Goal: Task Accomplishment & Management: Manage account settings

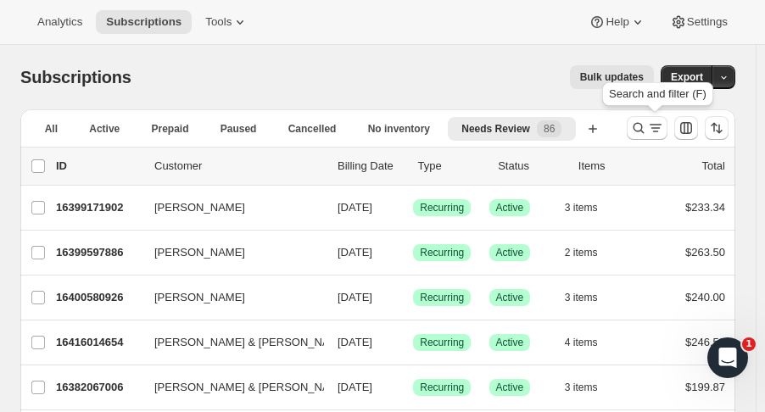
click at [644, 129] on icon "Search and filter results" at bounding box center [638, 128] width 17 height 17
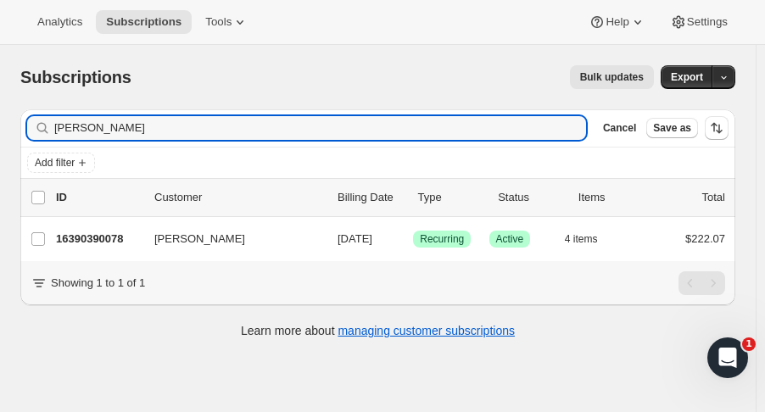
type input "denise dym"
click at [109, 241] on p "16390390078" at bounding box center [98, 239] width 85 height 17
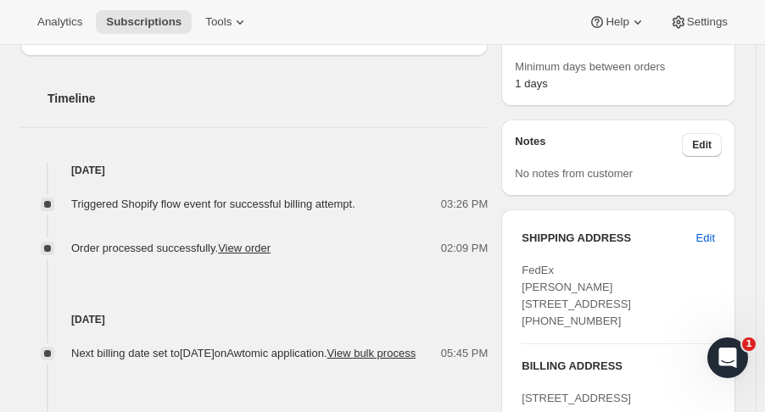
scroll to position [660, 0]
click at [105, 178] on div "Triggered Shopify flow event for successful billing attempt. 03:26 PM Order pro…" at bounding box center [254, 217] width 468 height 78
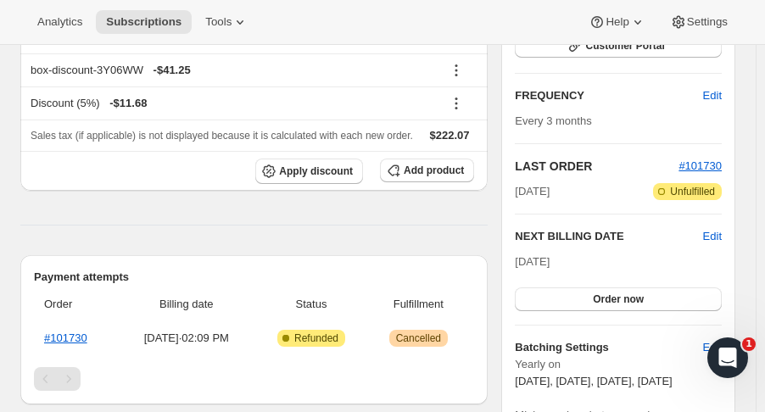
scroll to position [308, 0]
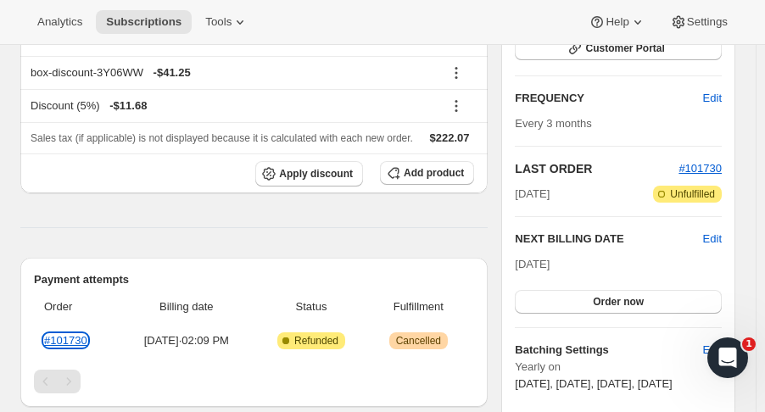
click at [64, 334] on link "#101730" at bounding box center [65, 340] width 43 height 13
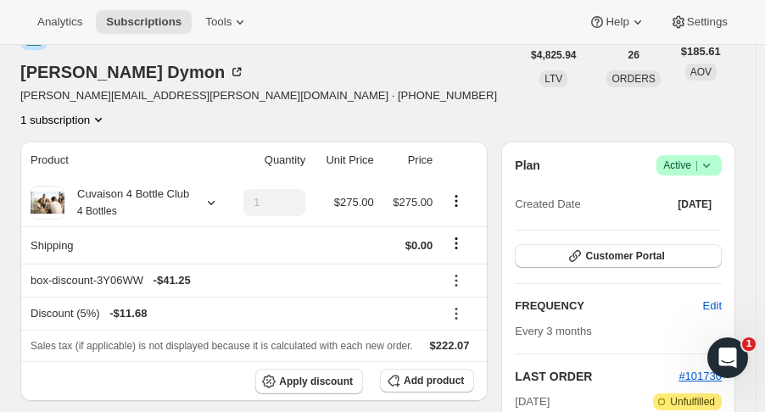
scroll to position [99, 0]
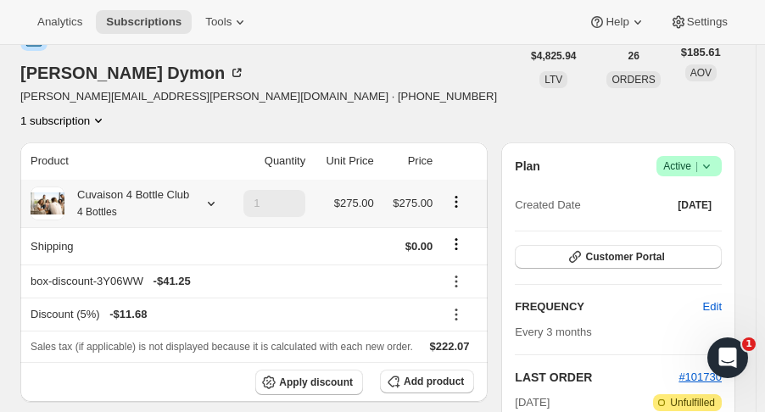
click at [208, 195] on icon at bounding box center [211, 203] width 17 height 17
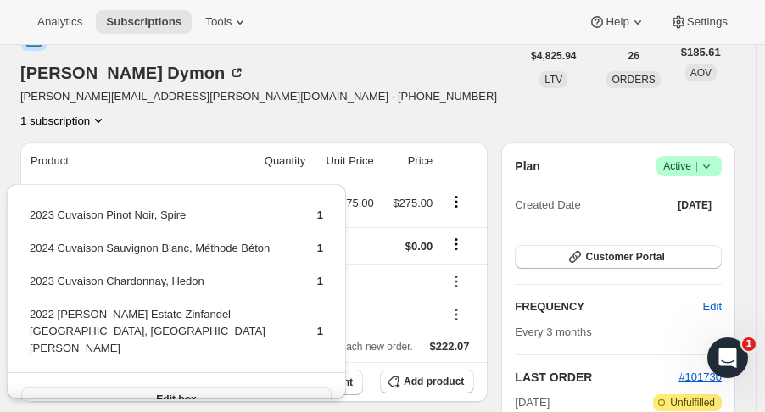
click at [333, 70] on div "Denise Dymon denise.dymon@gmail.com · +19496974796 1 subscription" at bounding box center [270, 76] width 501 height 105
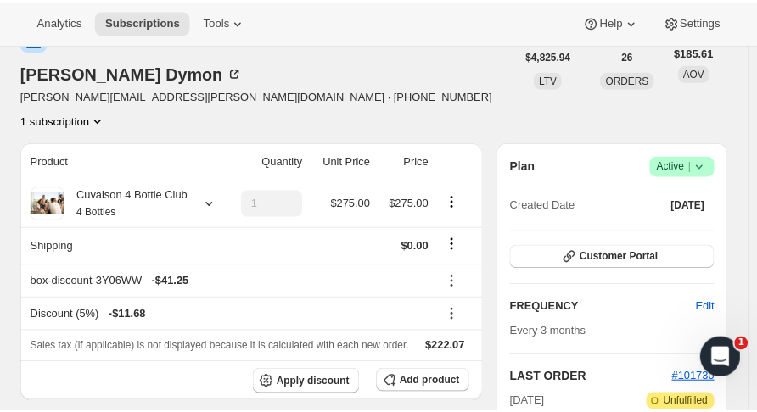
scroll to position [0, 0]
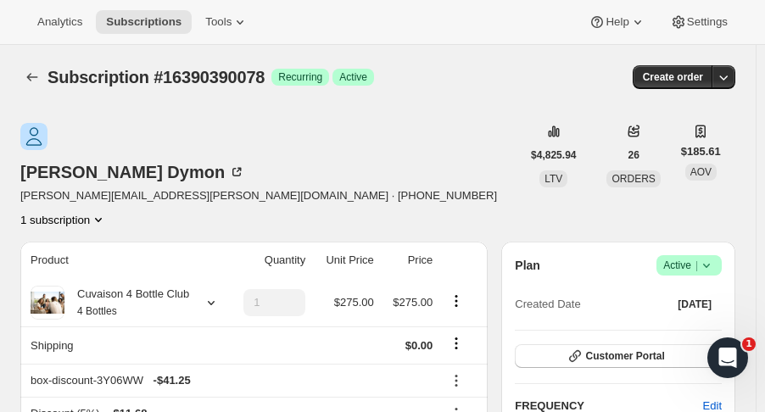
click at [33, 82] on icon "Subscriptions" at bounding box center [32, 77] width 17 height 17
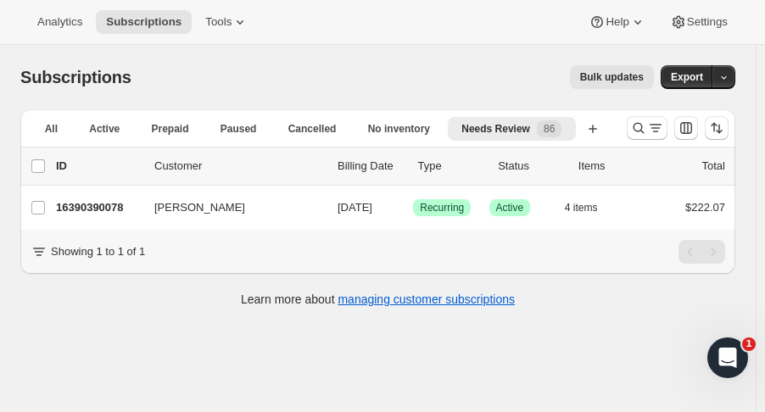
click at [632, 136] on div at bounding box center [677, 128] width 115 height 34
click at [642, 134] on icon "Search and filter results" at bounding box center [638, 128] width 17 height 17
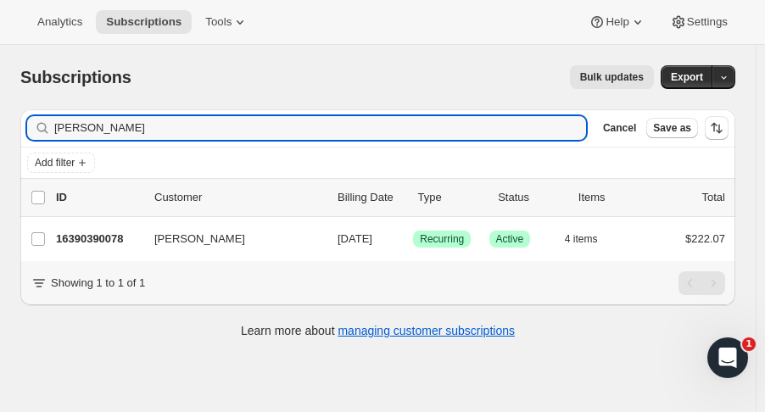
drag, startPoint x: 147, startPoint y: 134, endPoint x: -13, endPoint y: 149, distance: 160.2
click at [0, 149] on html "Analytics Subscriptions Tools Help Settings Skip to content Subscriptions. This…" at bounding box center [382, 206] width 765 height 412
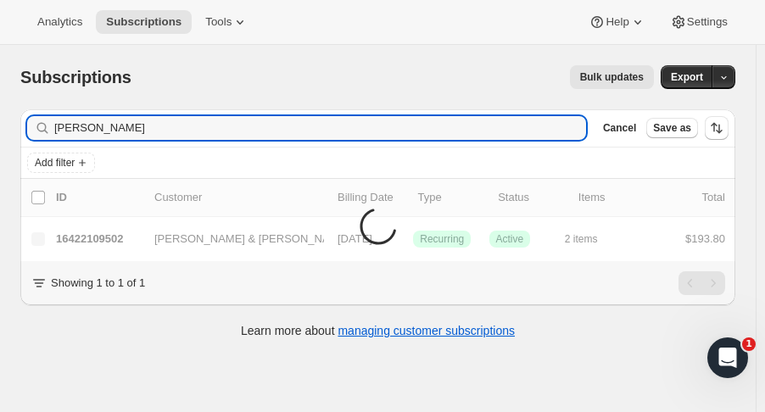
type input "obermire"
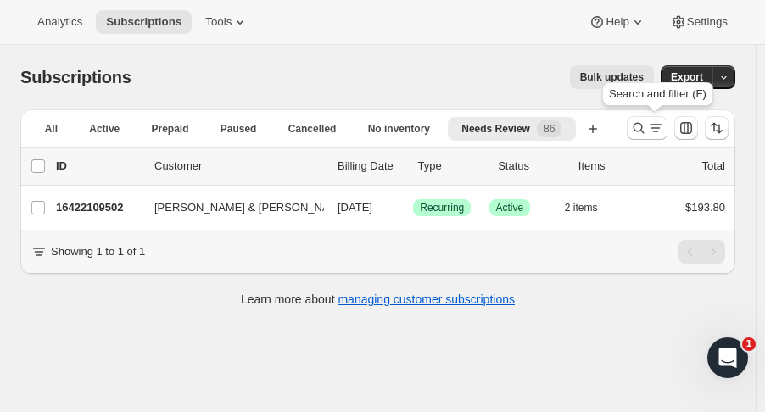
click at [642, 129] on icon "Search and filter results" at bounding box center [639, 128] width 11 height 11
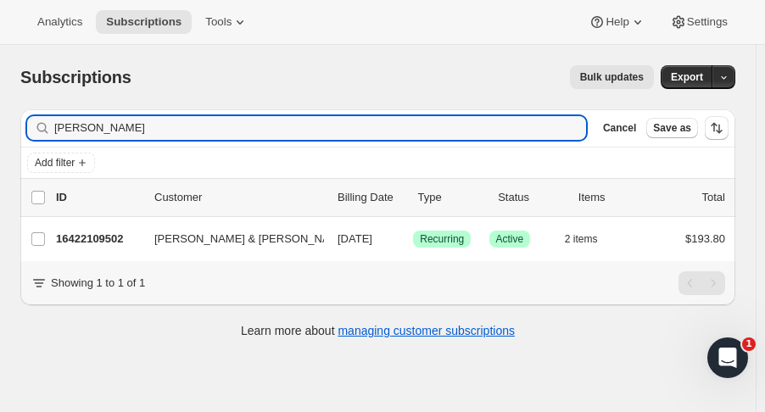
drag, startPoint x: 53, startPoint y: 122, endPoint x: -16, endPoint y: 115, distance: 70.0
click at [0, 115] on html "Analytics Subscriptions Tools Help Settings Skip to content Subscriptions. This…" at bounding box center [382, 206] width 765 height 412
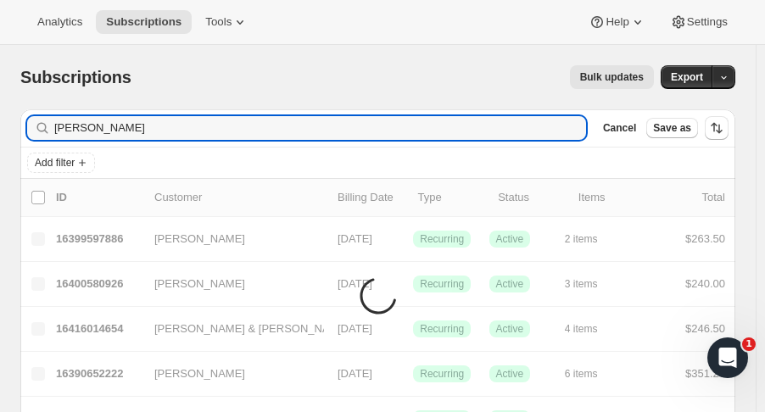
type input "evick"
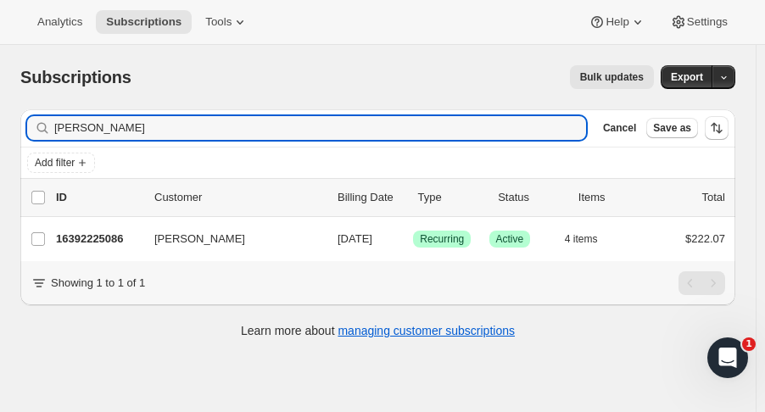
click at [81, 232] on p "16392225086" at bounding box center [98, 239] width 85 height 17
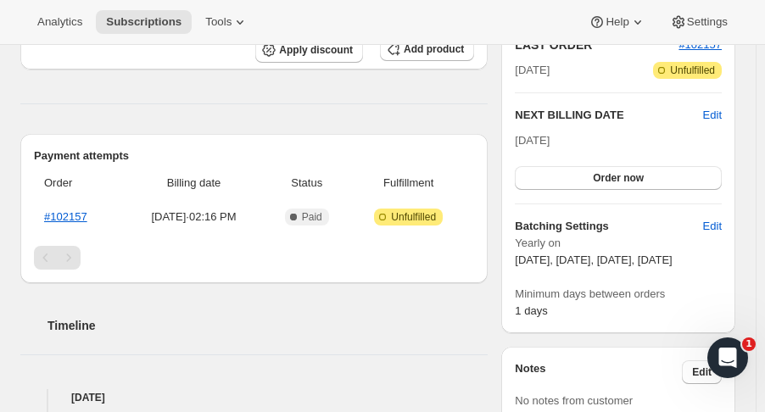
scroll to position [385, 0]
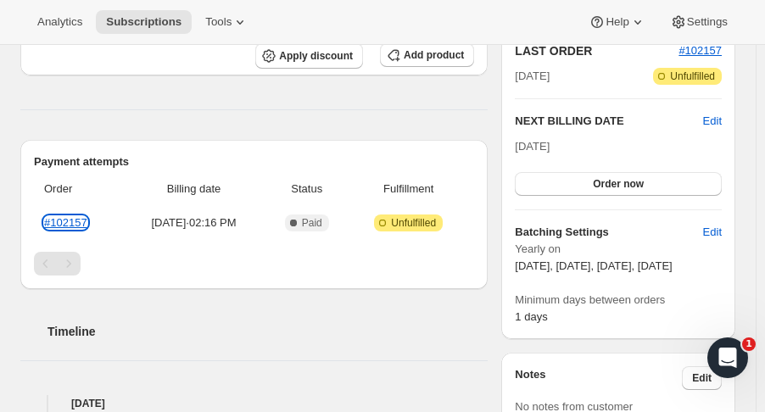
click at [59, 219] on link "#102157" at bounding box center [65, 222] width 43 height 13
click at [367, 161] on h2 "Payment attempts" at bounding box center [254, 162] width 440 height 17
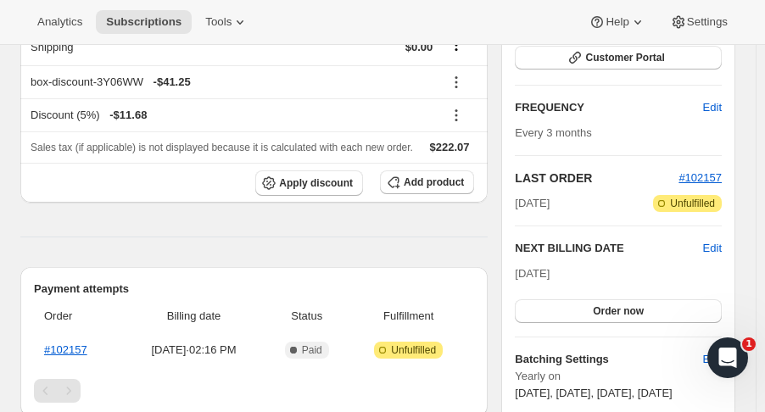
scroll to position [256, 0]
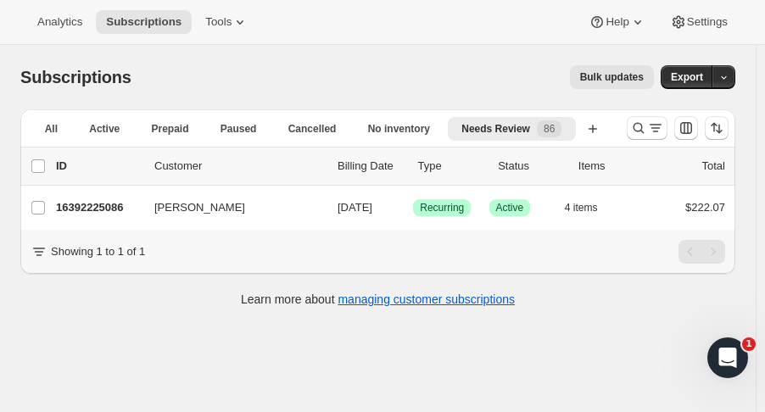
click at [642, 129] on icon "Search and filter results" at bounding box center [638, 128] width 17 height 17
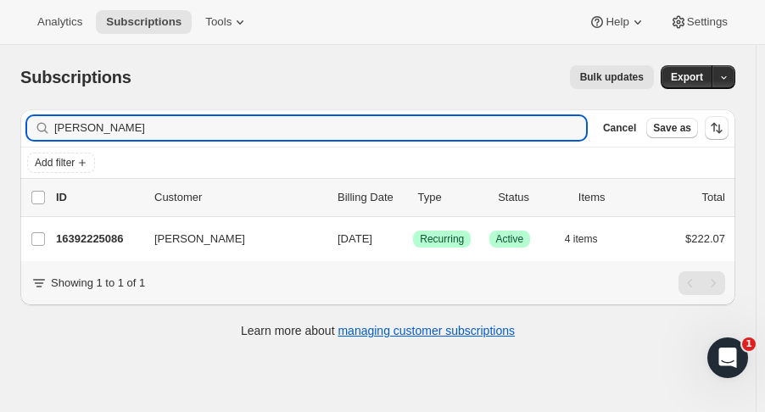
drag, startPoint x: 156, startPoint y: 124, endPoint x: 45, endPoint y: 137, distance: 111.9
click at [45, 137] on div "evick Clear" at bounding box center [306, 128] width 559 height 24
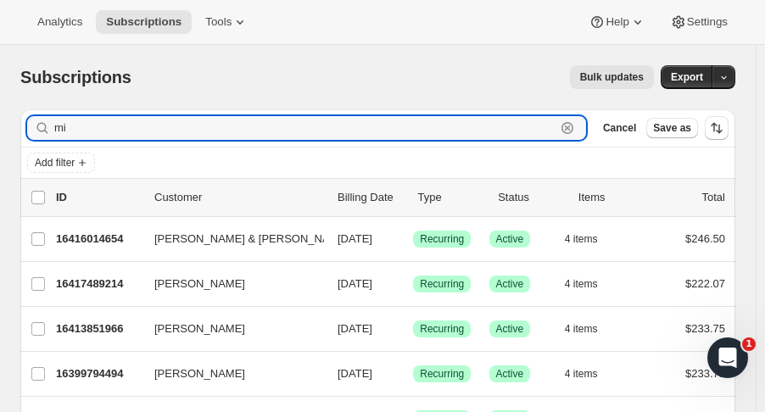
click at [71, 128] on input "mi" at bounding box center [305, 128] width 502 height 24
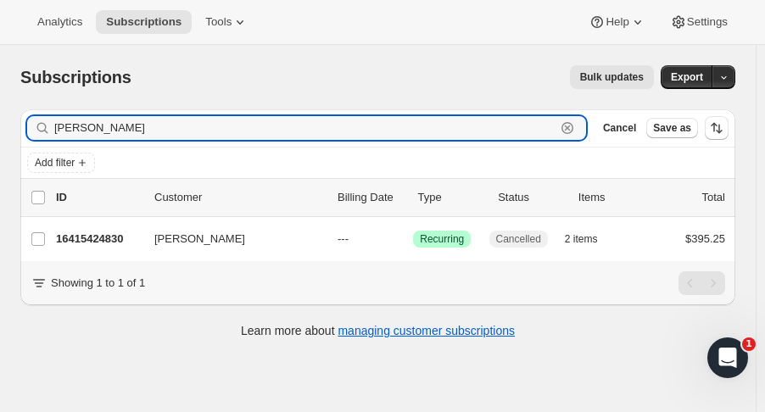
type input "mike may"
click at [96, 240] on p "16415424830" at bounding box center [98, 239] width 85 height 17
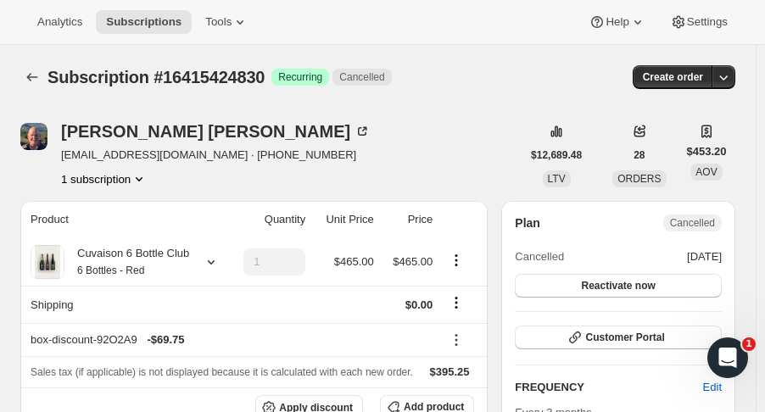
click at [25, 78] on icon "Subscriptions" at bounding box center [32, 77] width 17 height 17
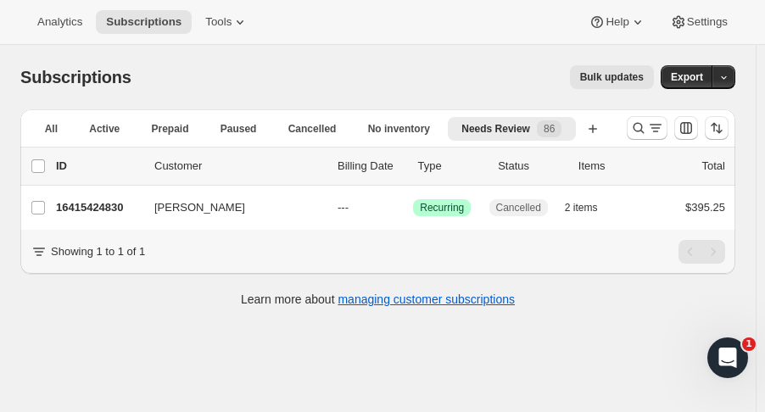
click at [644, 121] on icon "Search and filter results" at bounding box center [638, 128] width 17 height 17
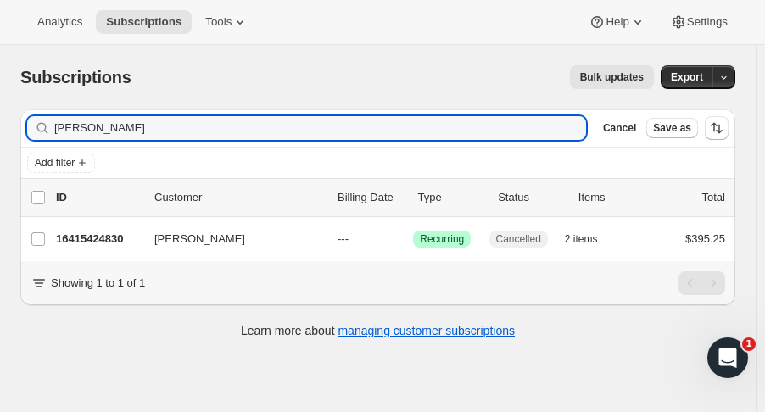
drag, startPoint x: 128, startPoint y: 129, endPoint x: -59, endPoint y: 136, distance: 187.7
click at [0, 136] on html "Analytics Subscriptions Tools Help Settings Skip to content Subscriptions. This…" at bounding box center [382, 206] width 765 height 412
type input "fehr"
click at [98, 234] on p "16455106878" at bounding box center [98, 239] width 85 height 17
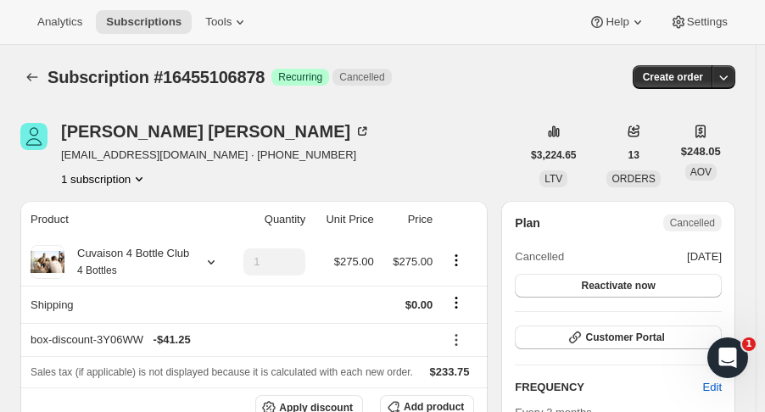
click at [42, 83] on button "Subscriptions" at bounding box center [32, 77] width 24 height 24
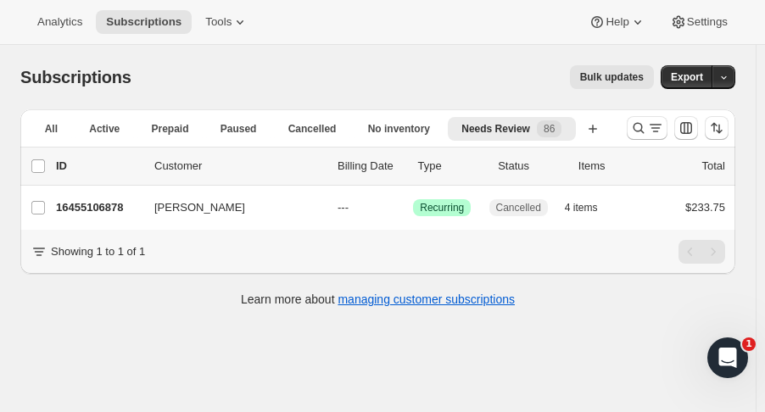
click at [647, 134] on icon "Search and filter results" at bounding box center [638, 128] width 17 height 17
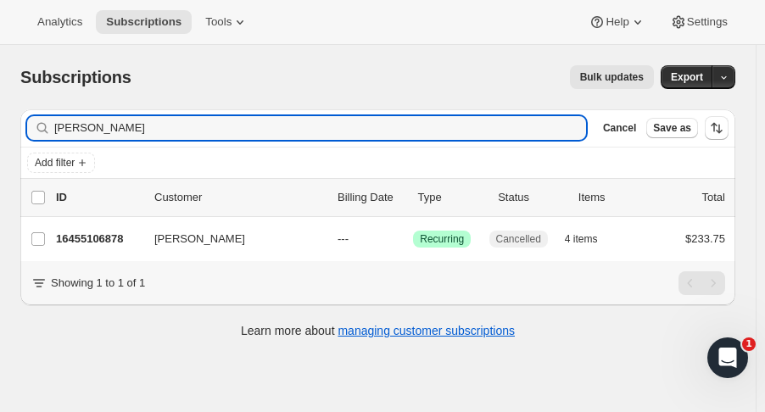
drag, startPoint x: 131, startPoint y: 134, endPoint x: 36, endPoint y: 123, distance: 94.8
click at [36, 123] on div "fehr Clear" at bounding box center [306, 128] width 559 height 24
type input "fels"
click at [89, 234] on p "16392585534" at bounding box center [98, 239] width 85 height 17
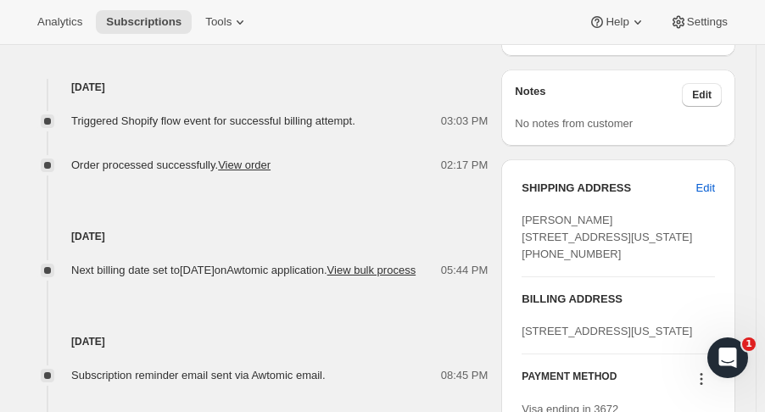
scroll to position [667, 0]
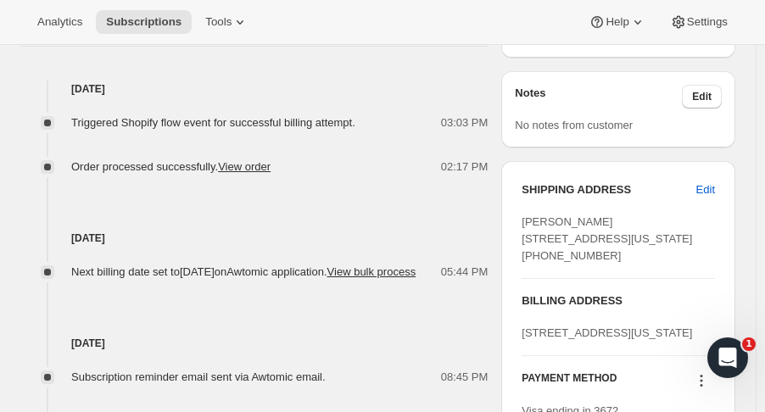
click at [715, 199] on span "Edit" at bounding box center [706, 190] width 19 height 17
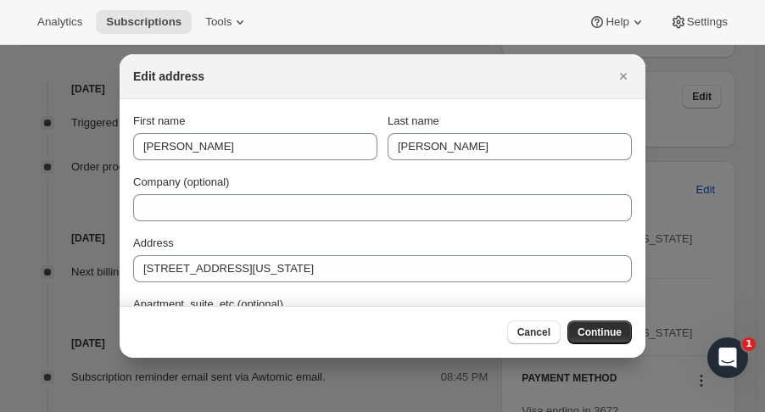
scroll to position [0, 0]
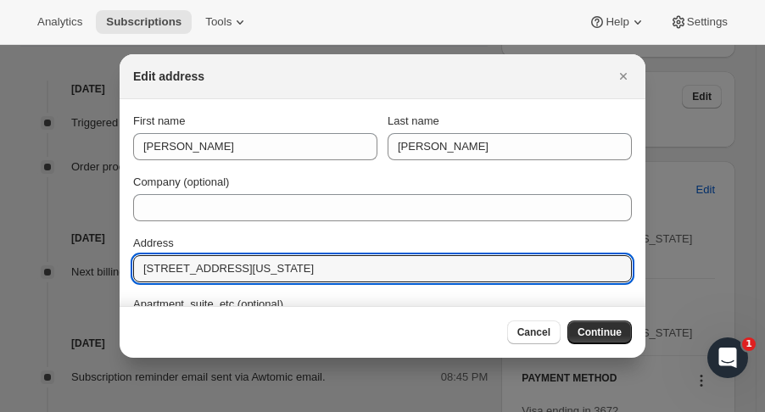
drag, startPoint x: 259, startPoint y: 263, endPoint x: -14, endPoint y: 229, distance: 274.5
click at [0, 229] on html "Analytics Subscriptions Tools Help Settings Skip to content Subscription #16392…" at bounding box center [382, 206] width 765 height 412
click at [175, 271] on input "84 Seranno Dr" at bounding box center [382, 268] width 499 height 27
click at [189, 272] on input "84 Serranno Dr" at bounding box center [382, 268] width 499 height 27
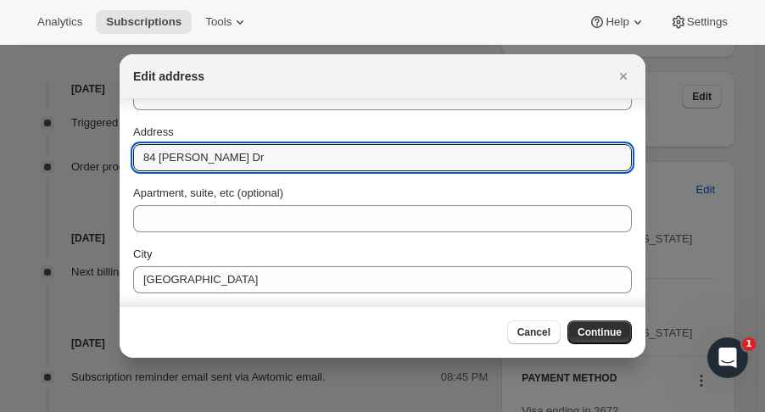
scroll to position [137, 0]
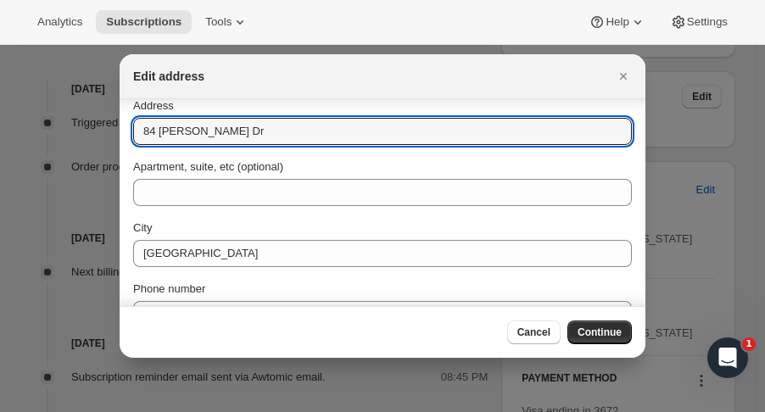
type input "84 Serrano Dr"
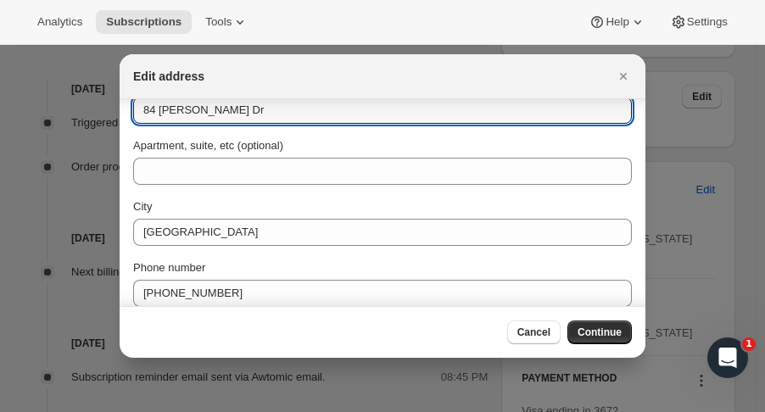
scroll to position [166, 0]
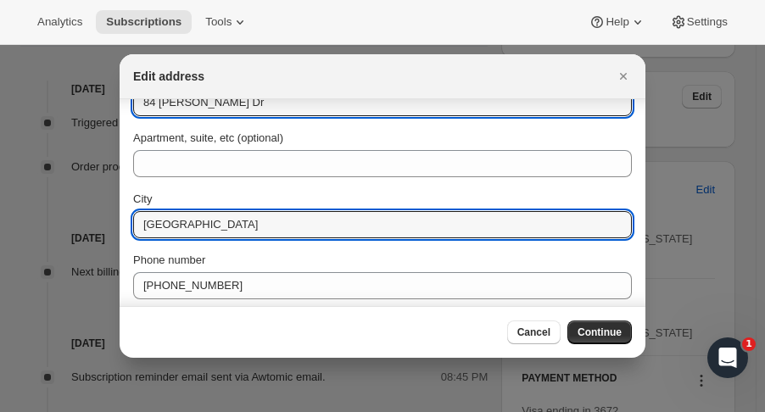
click at [325, 218] on input "San Mateo" at bounding box center [382, 224] width 499 height 27
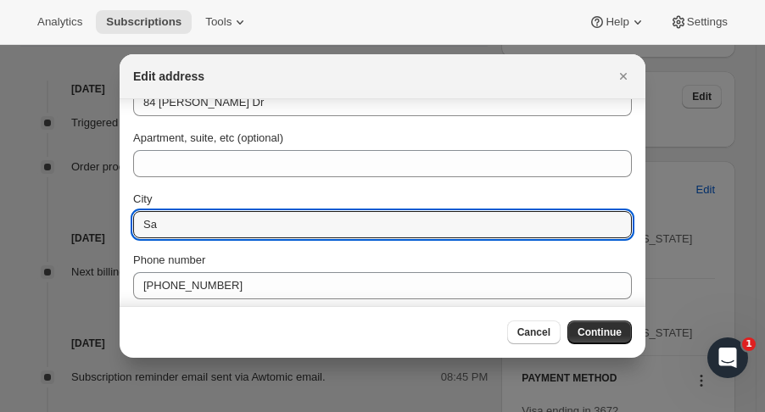
type input "S"
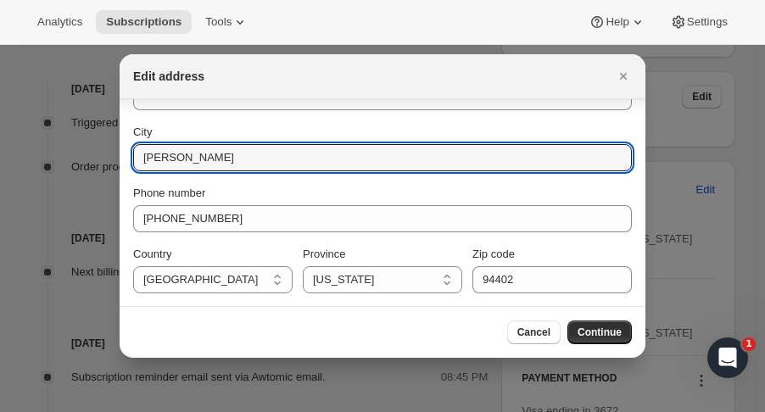
scroll to position [233, 0]
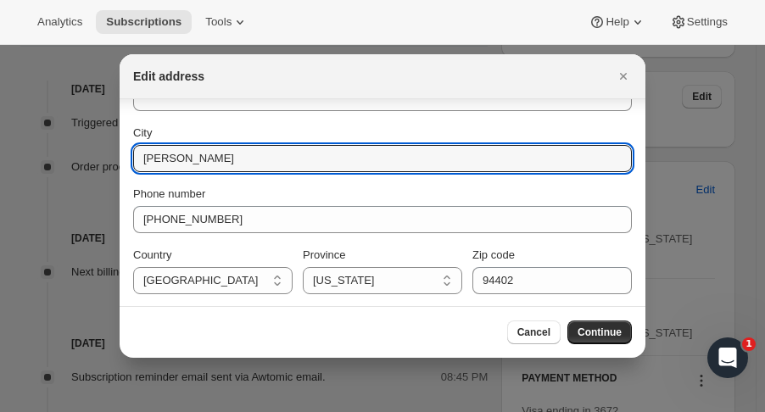
type input "Atherton"
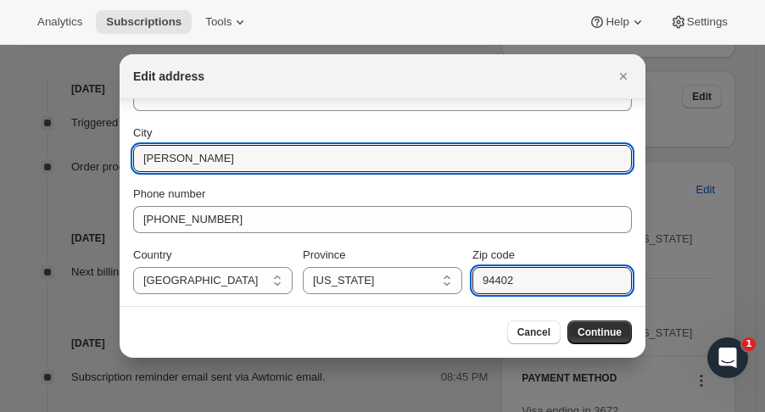
click at [524, 270] on input "94402" at bounding box center [553, 280] width 160 height 27
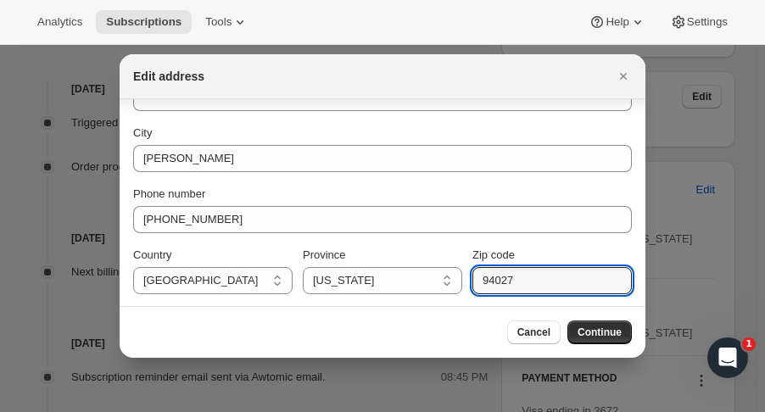
type input "94027"
click at [604, 328] on span "Continue" at bounding box center [600, 333] width 44 height 14
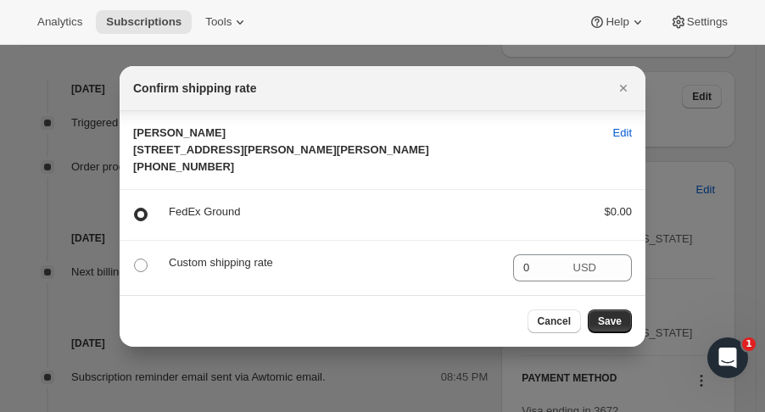
scroll to position [9, 0]
click at [611, 328] on span "Save" at bounding box center [610, 322] width 24 height 14
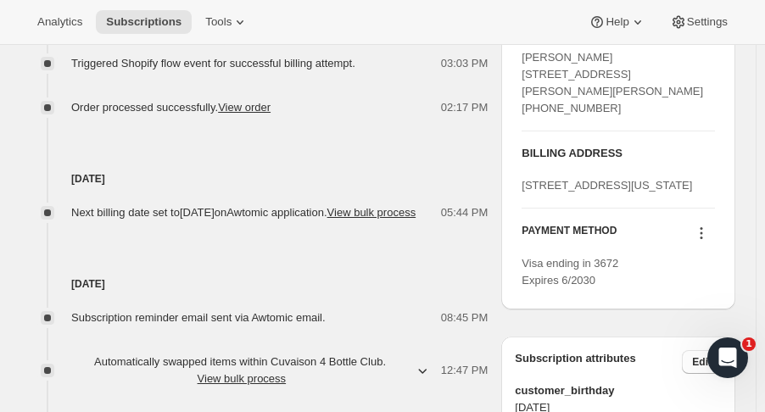
scroll to position [849, 0]
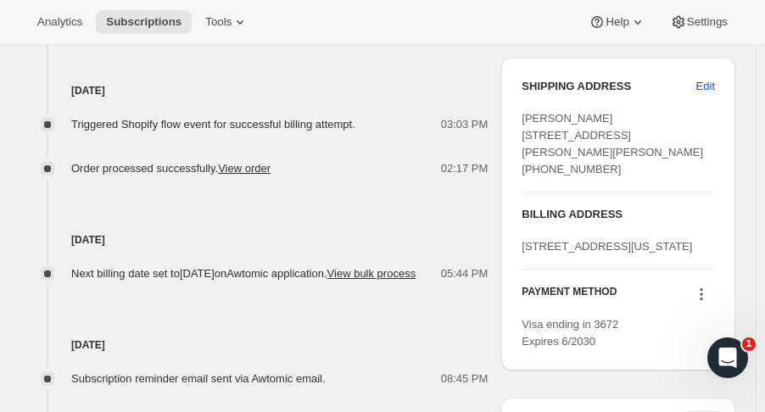
click at [711, 95] on span "Edit" at bounding box center [706, 86] width 19 height 17
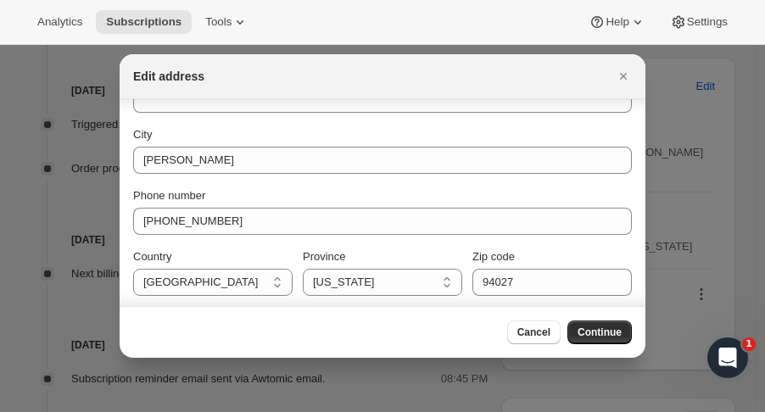
scroll to position [233, 0]
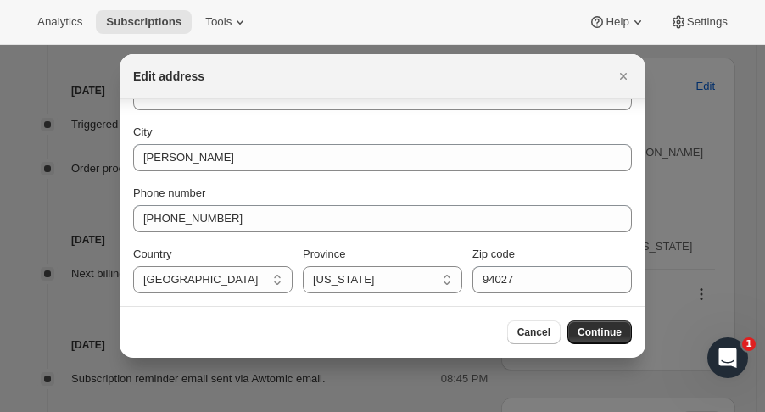
click at [580, 333] on span "Continue" at bounding box center [600, 333] width 44 height 14
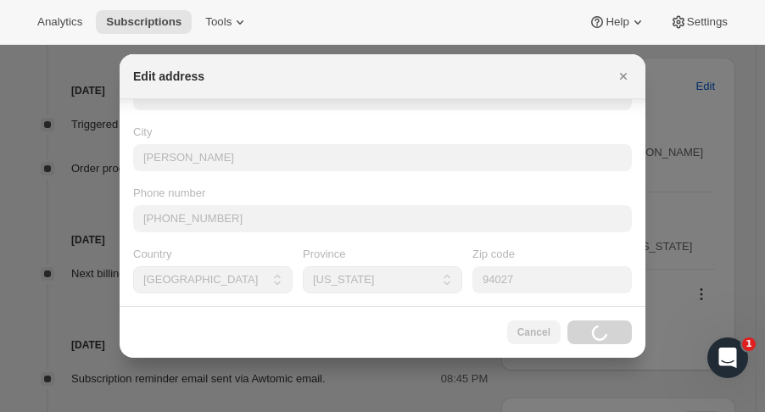
scroll to position [9, 0]
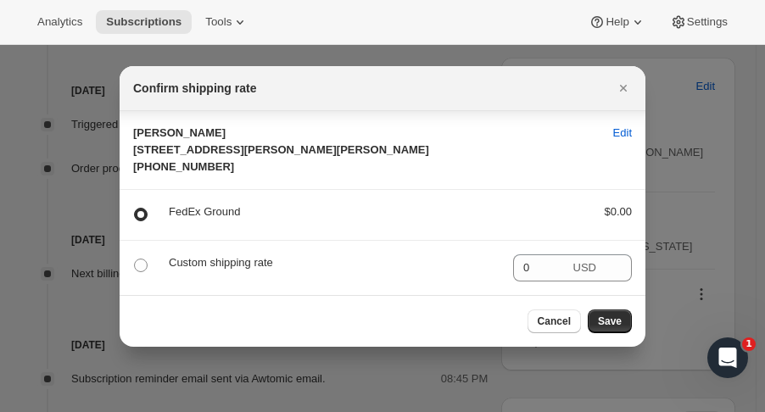
click at [625, 333] on button "Save" at bounding box center [610, 322] width 44 height 24
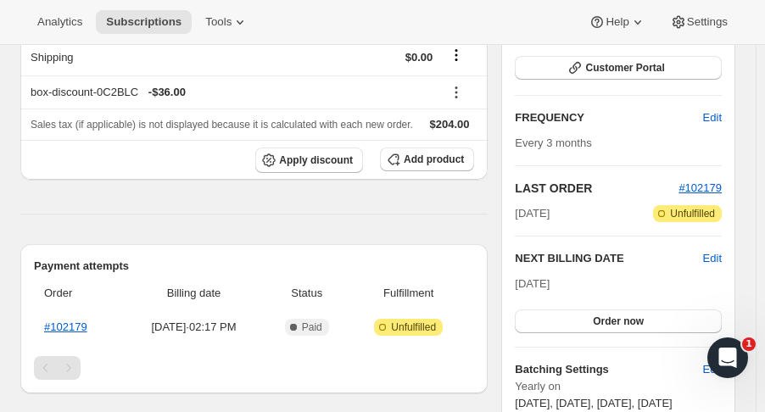
scroll to position [383, 0]
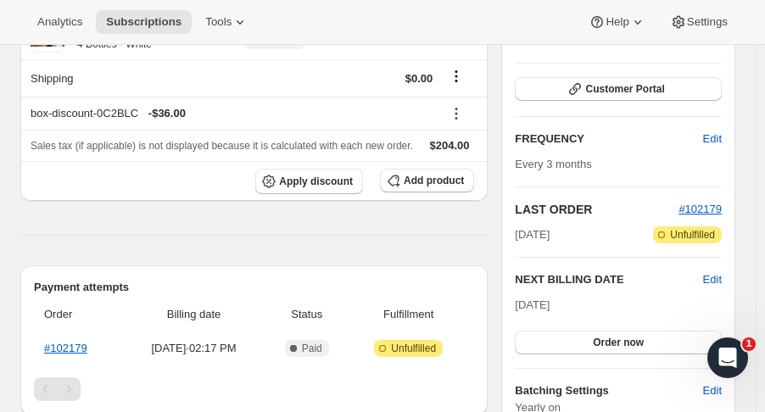
click at [674, 83] on button "Customer Portal" at bounding box center [618, 89] width 207 height 24
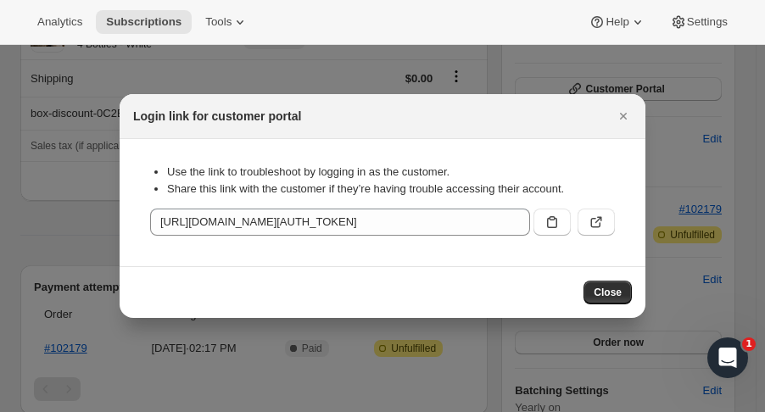
click at [591, 220] on icon ":r1bq:" at bounding box center [596, 222] width 17 height 17
click at [625, 114] on icon "Close" at bounding box center [623, 116] width 7 height 7
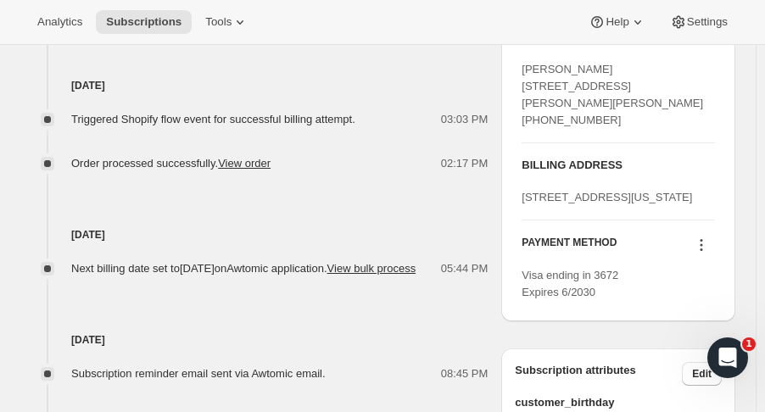
scroll to position [995, 0]
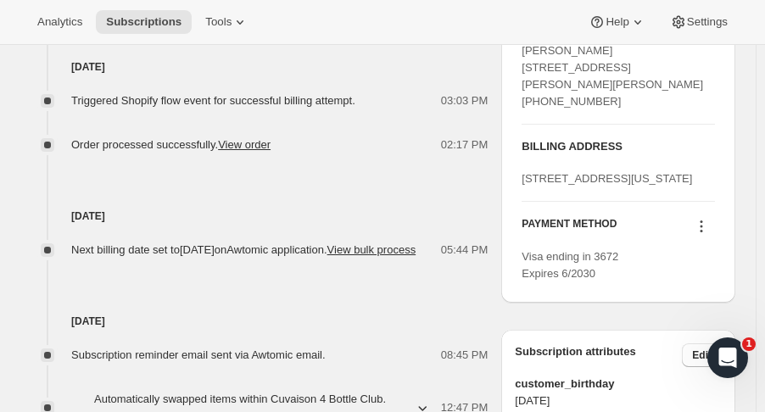
click at [707, 235] on icon at bounding box center [701, 226] width 17 height 17
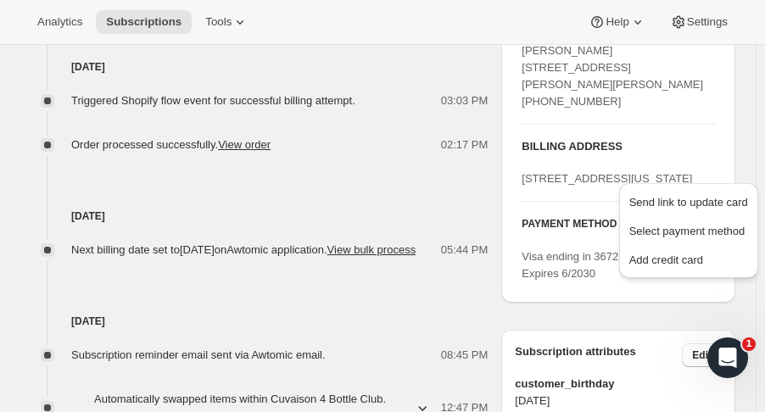
click at [678, 225] on span "Select payment method" at bounding box center [688, 231] width 116 height 13
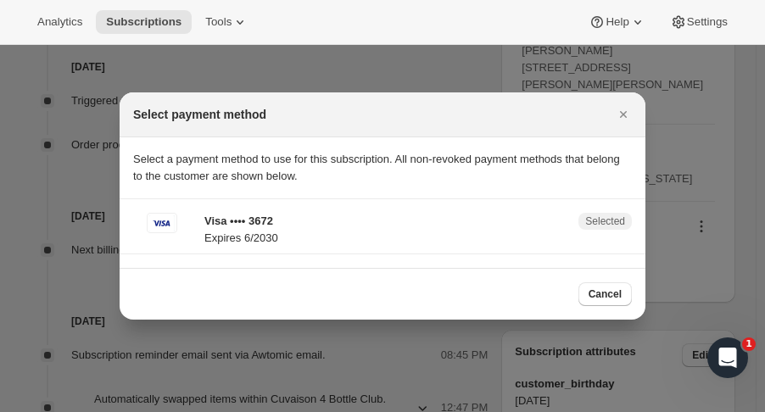
click at [616, 117] on icon "Close" at bounding box center [623, 114] width 17 height 17
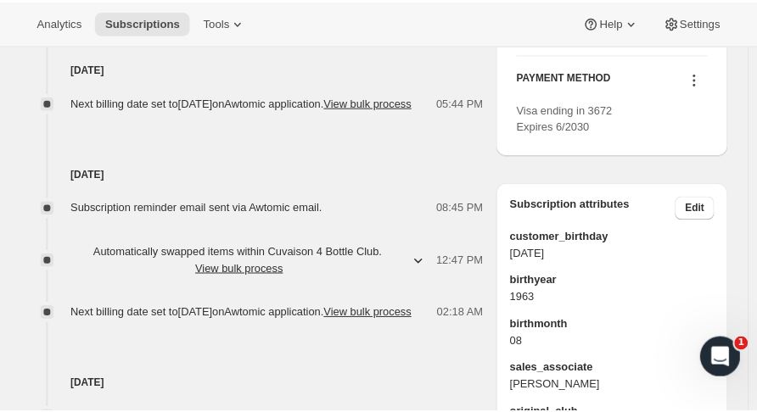
scroll to position [1159, 0]
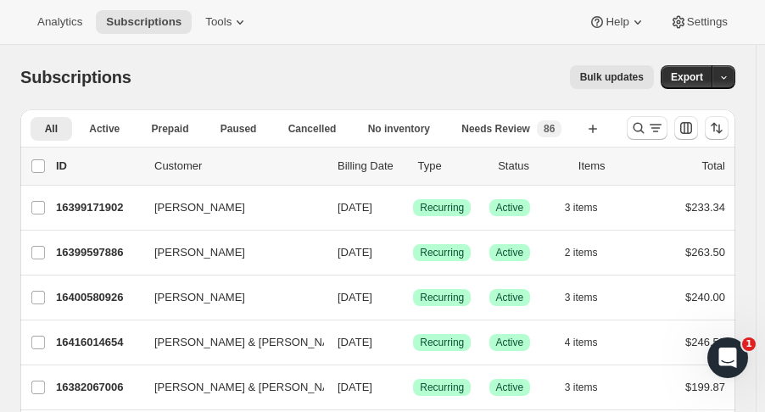
click at [642, 132] on icon "Search and filter results" at bounding box center [638, 128] width 17 height 17
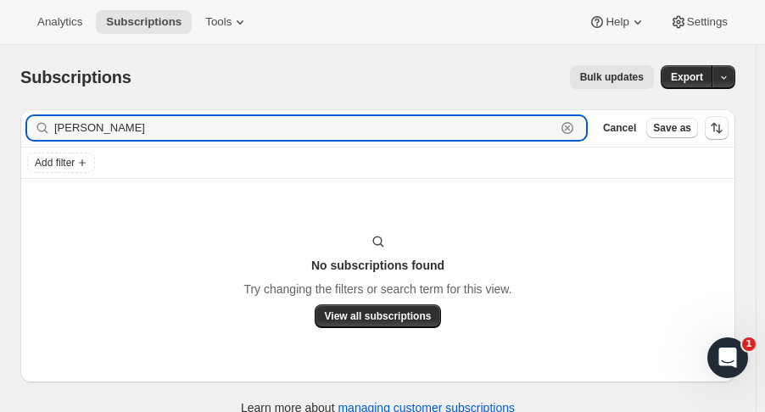
click at [142, 134] on input "[PERSON_NAME]" at bounding box center [305, 128] width 502 height 24
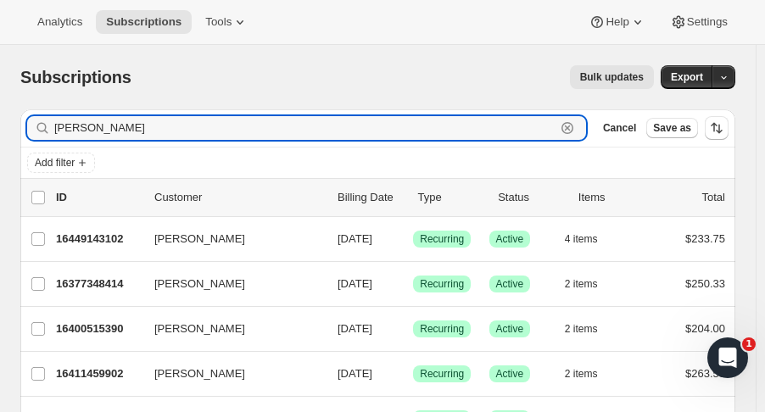
click at [135, 130] on input "[PERSON_NAME]" at bounding box center [305, 128] width 502 height 24
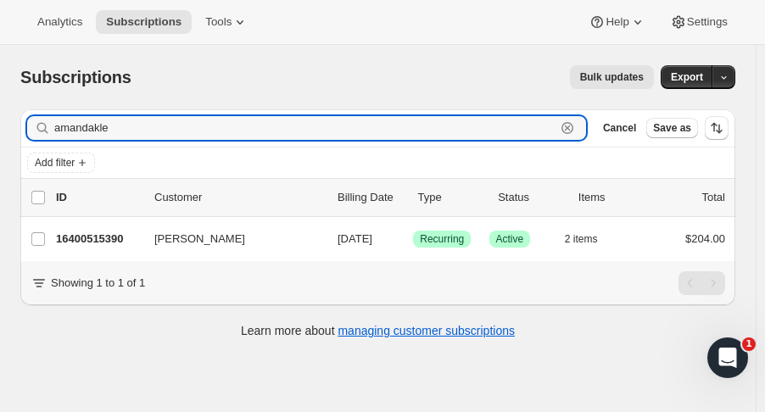
type input "amandakle"
click at [104, 242] on p "16400515390" at bounding box center [98, 239] width 85 height 17
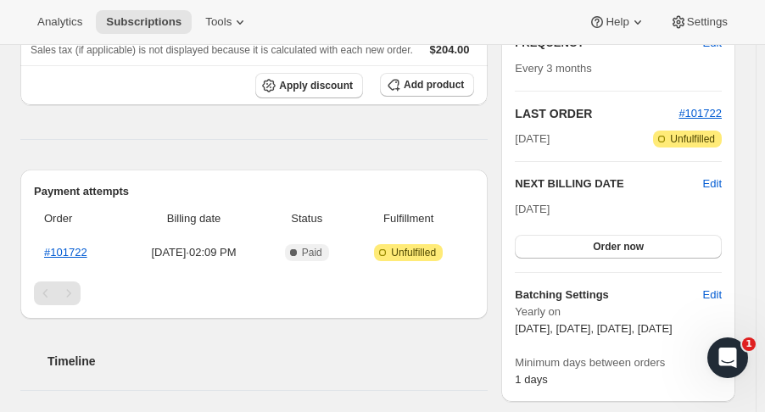
scroll to position [326, 0]
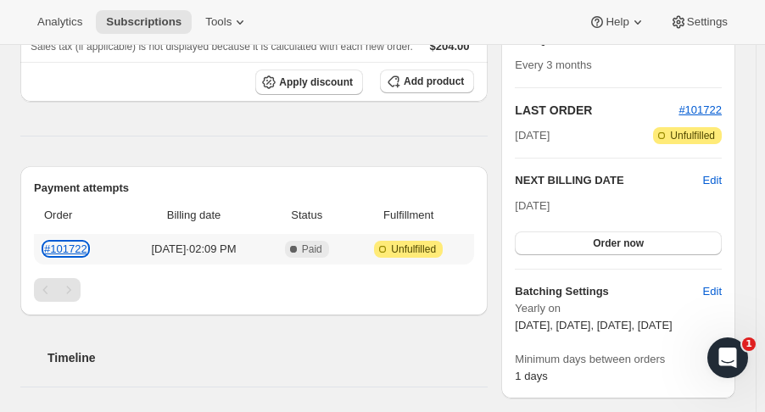
click at [62, 249] on link "#101722" at bounding box center [65, 249] width 43 height 13
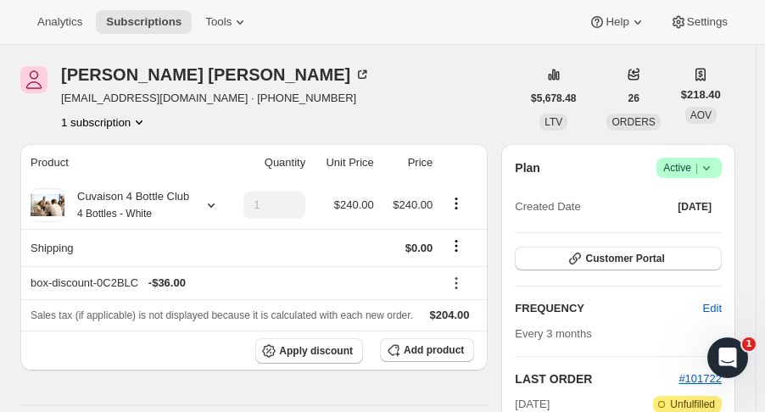
scroll to position [0, 0]
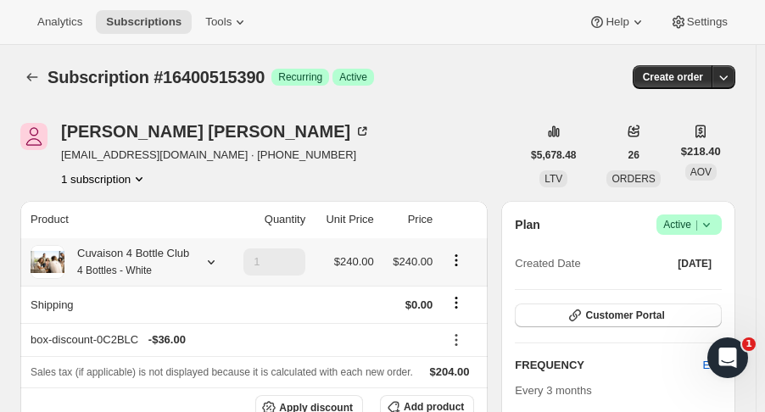
click at [210, 258] on icon at bounding box center [211, 262] width 17 height 17
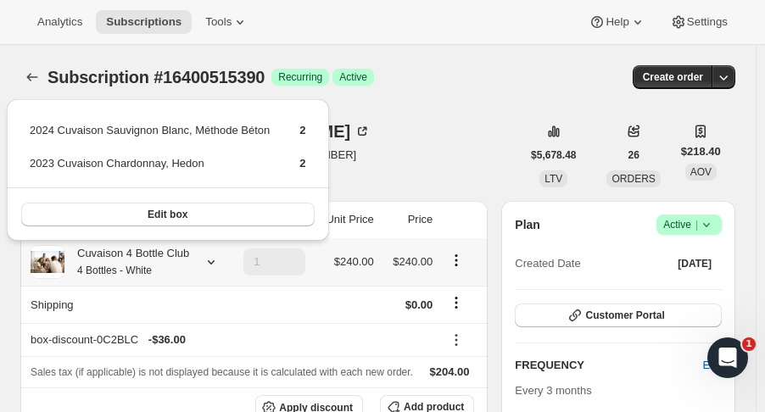
click at [207, 219] on button "Edit box" at bounding box center [168, 215] width 294 height 24
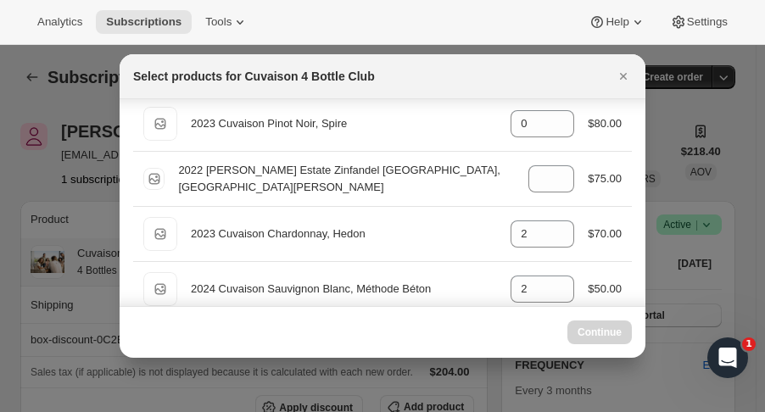
scroll to position [73, 0]
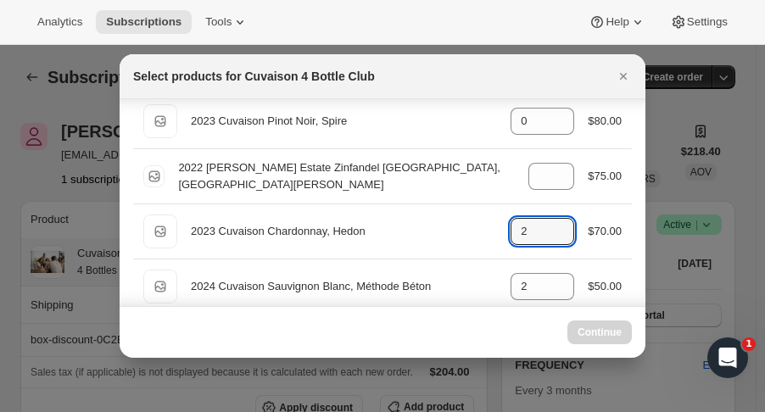
click at [558, 237] on icon ":ri2:" at bounding box center [561, 236] width 17 height 17
type input "2"
click at [553, 241] on icon ":ri2:" at bounding box center [561, 236] width 17 height 17
select select "gid://shopify/ProductVariant/52115221807422"
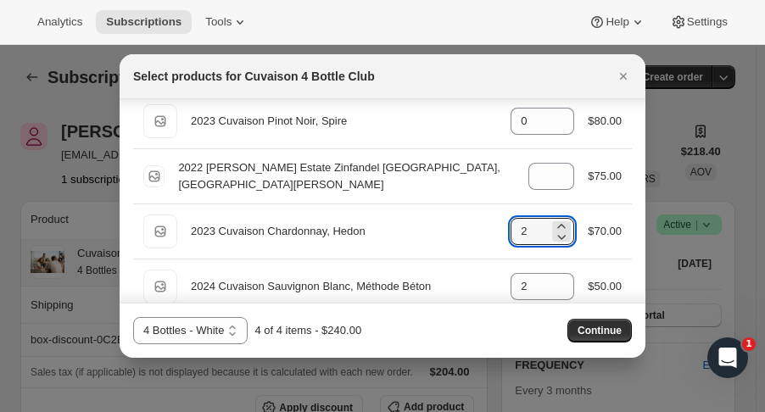
type input "1"
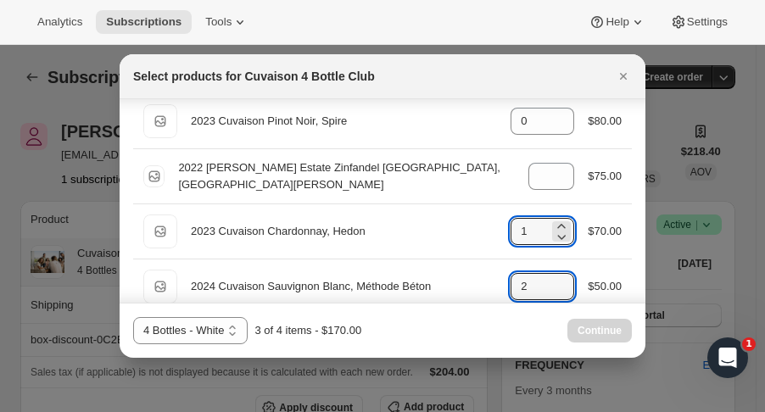
click at [553, 274] on icon ":ri2:" at bounding box center [561, 281] width 17 height 17
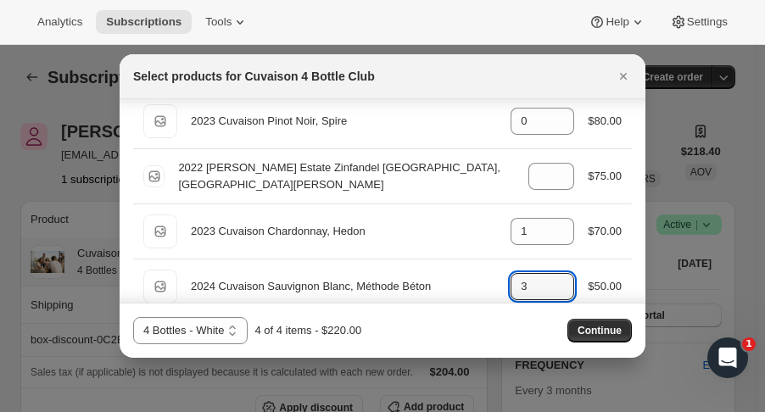
click at [553, 274] on icon ":ri2:" at bounding box center [561, 281] width 17 height 17
click at [553, 284] on icon ":ri2:" at bounding box center [561, 291] width 17 height 17
type input "1"
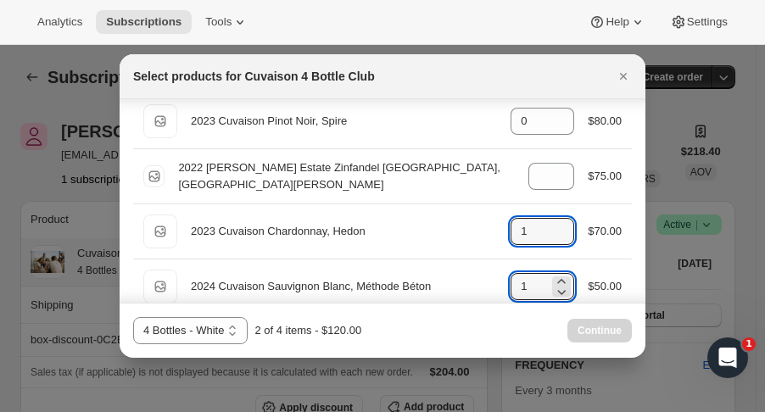
click at [553, 221] on icon ":ri2:" at bounding box center [561, 226] width 17 height 17
type input "2"
click at [562, 294] on icon ":ri2:" at bounding box center [561, 291] width 17 height 17
type input "0"
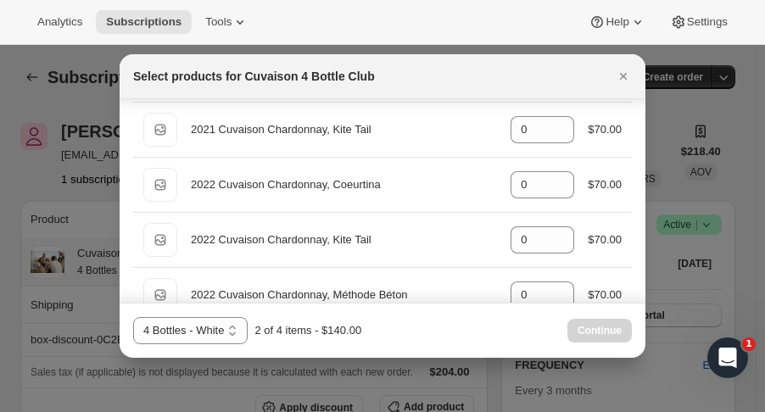
scroll to position [570, 0]
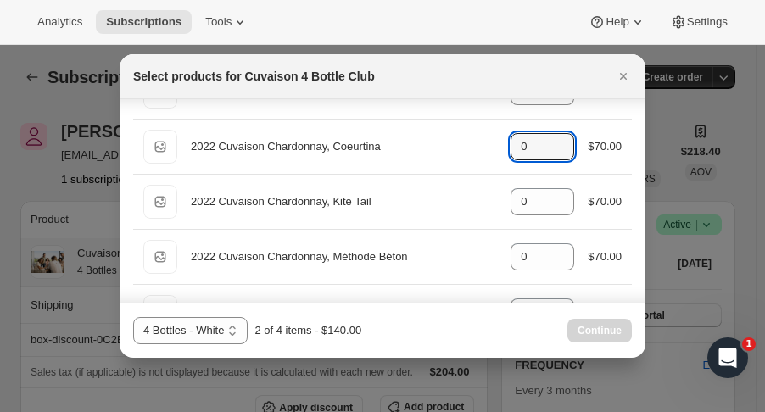
click at [559, 135] on icon ":ri2:" at bounding box center [561, 141] width 17 height 17
type input "1"
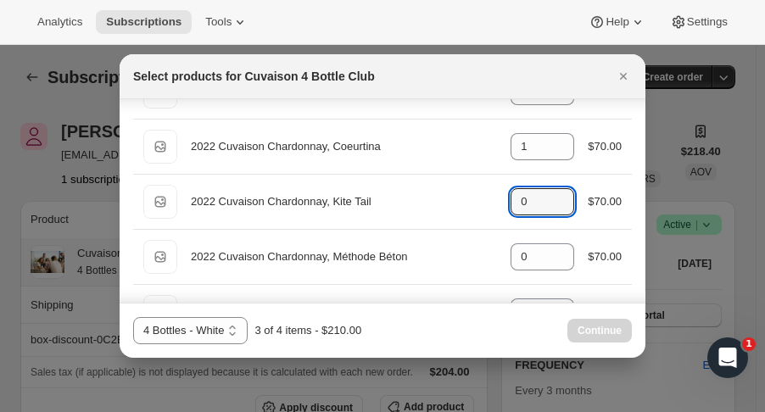
click at [556, 191] on icon ":ri2:" at bounding box center [561, 196] width 17 height 17
type input "1"
click at [597, 346] on div "4 Bottles 4 Bottles - Red 4 Bottles - White 4 Bottles - White 4 of 4 items - $2…" at bounding box center [383, 330] width 526 height 55
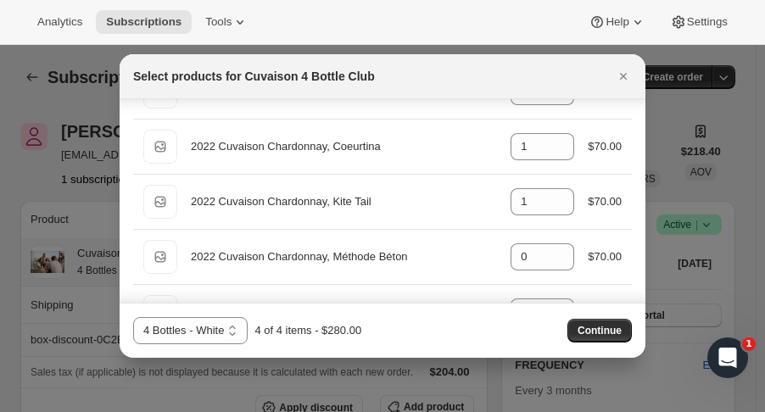
click at [597, 344] on div "4 Bottles 4 Bottles - Red 4 Bottles - White 4 Bottles - White 4 of 4 items - $2…" at bounding box center [382, 330] width 499 height 27
click at [595, 330] on span "Continue" at bounding box center [600, 331] width 44 height 14
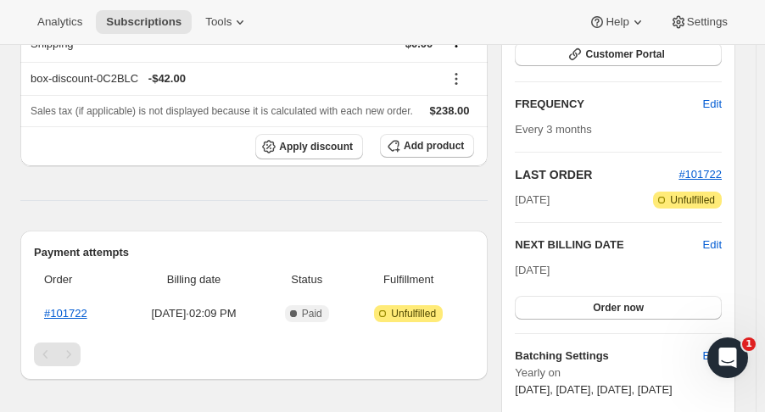
scroll to position [348, 0]
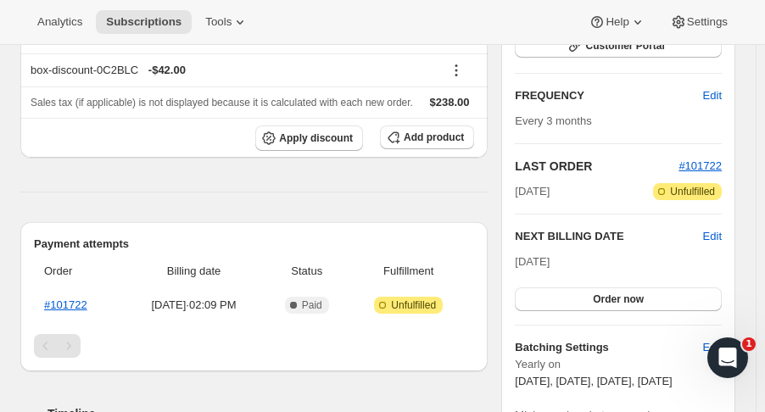
click at [625, 289] on button "Order now" at bounding box center [618, 300] width 207 height 24
click at [624, 293] on span "Click to confirm" at bounding box center [618, 300] width 77 height 14
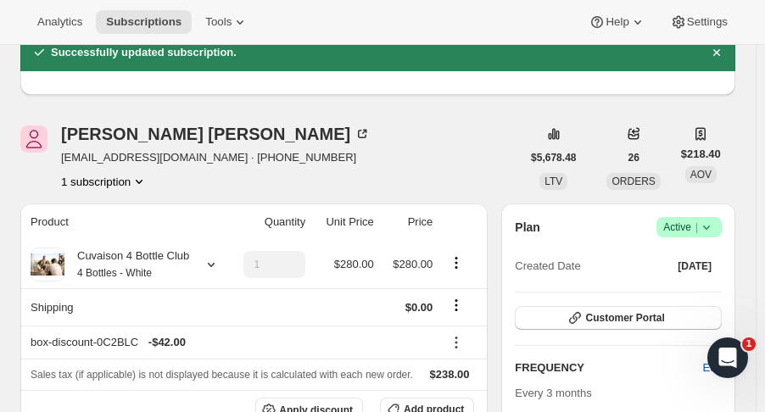
scroll to position [0, 0]
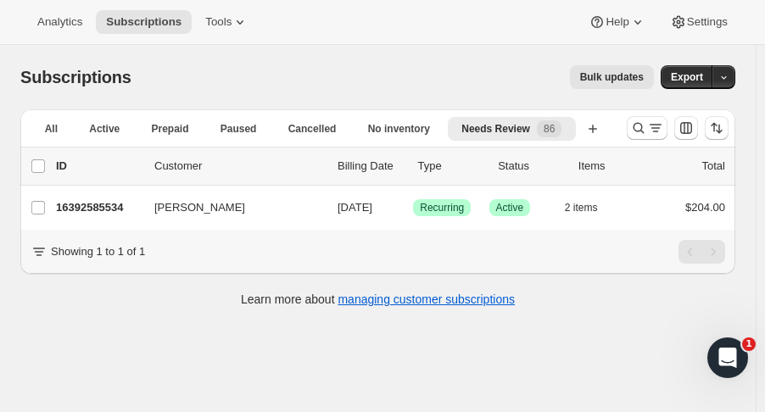
click at [642, 127] on icon "Search and filter results" at bounding box center [639, 128] width 11 height 11
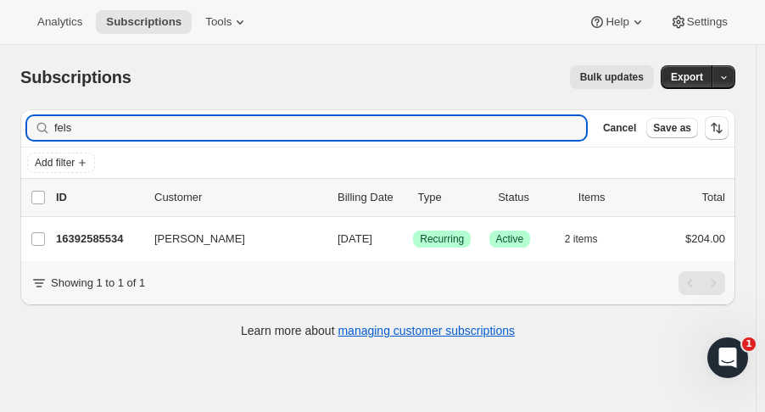
drag, startPoint x: 102, startPoint y: 126, endPoint x: -26, endPoint y: 123, distance: 128.2
click at [0, 123] on html "Analytics Subscriptions Tools Help Settings Skip to content Subscriptions. This…" at bounding box center [382, 206] width 765 height 412
type input "lynn al"
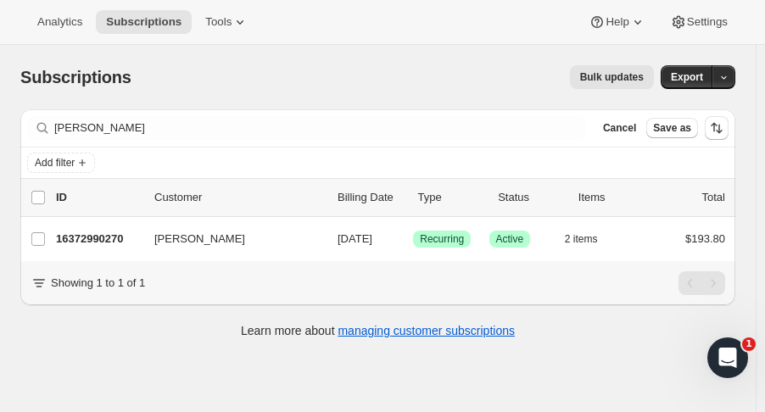
click at [104, 244] on p "16372990270" at bounding box center [98, 239] width 85 height 17
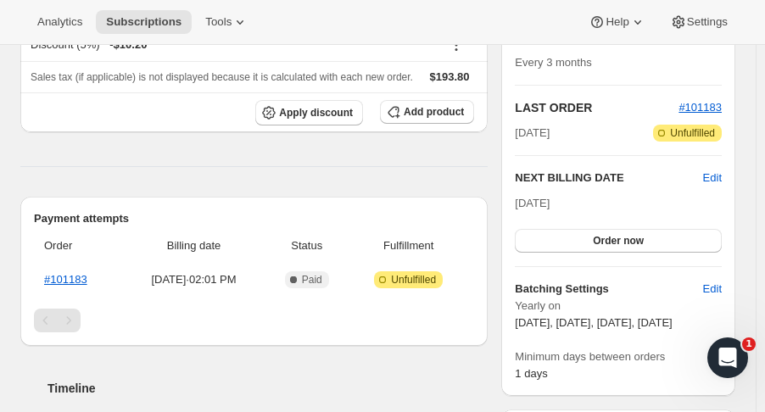
scroll to position [332, 0]
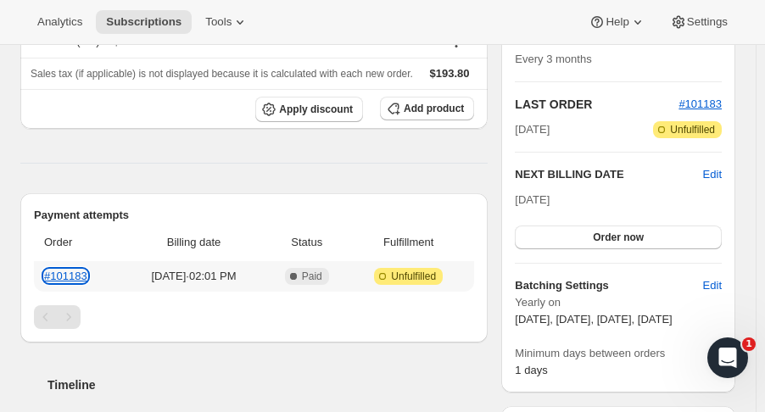
click at [79, 273] on link "#101183" at bounding box center [65, 276] width 43 height 13
